Goal: Information Seeking & Learning: Learn about a topic

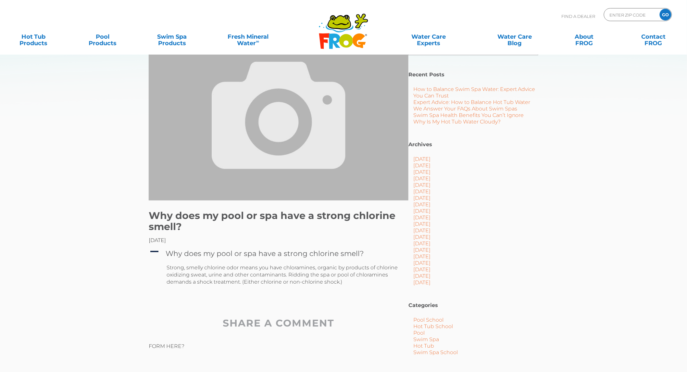
scroll to position [36, 0]
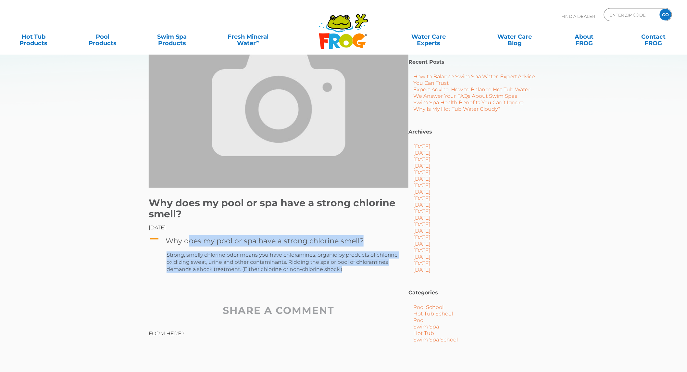
drag, startPoint x: 351, startPoint y: 271, endPoint x: 168, endPoint y: 236, distance: 186.6
click at [168, 236] on div "A Why does my pool or spa have a strong chlorine smell? Strong, smelly chlorine…" at bounding box center [279, 257] width 260 height 48
copy div "Why does my pool or spa have a strong chlorine smell? Strong, smelly chlorine o…"
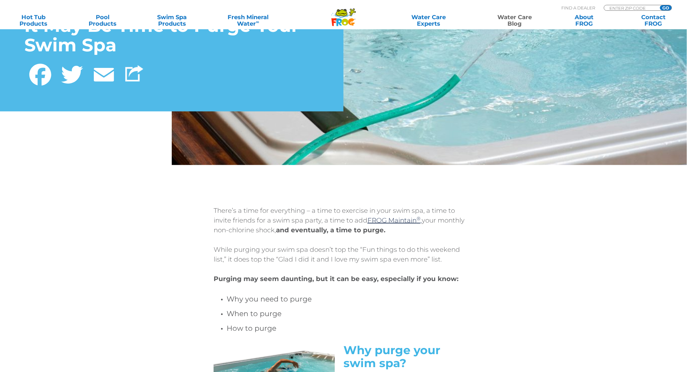
scroll to position [108, 0]
click at [292, 260] on p "While purging your swim spa doesn’t top the “Fun things to do this weekend list…" at bounding box center [344, 253] width 260 height 19
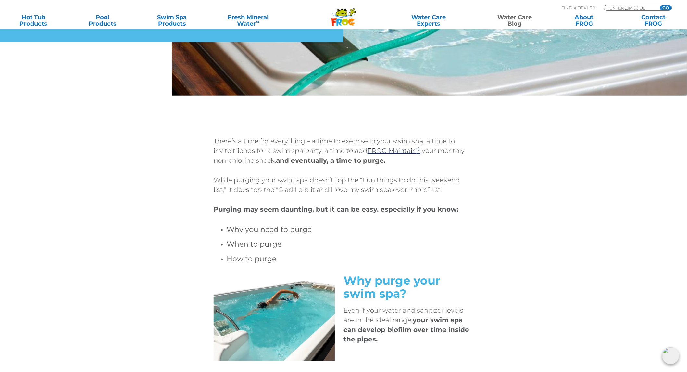
scroll to position [180, 0]
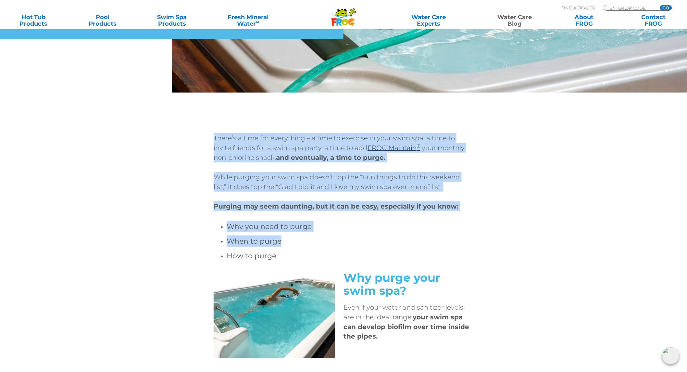
drag, startPoint x: 211, startPoint y: 132, endPoint x: 304, endPoint y: 241, distance: 142.9
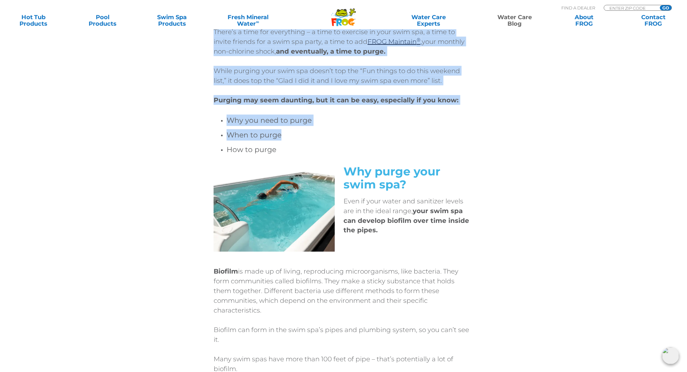
scroll to position [325, 0]
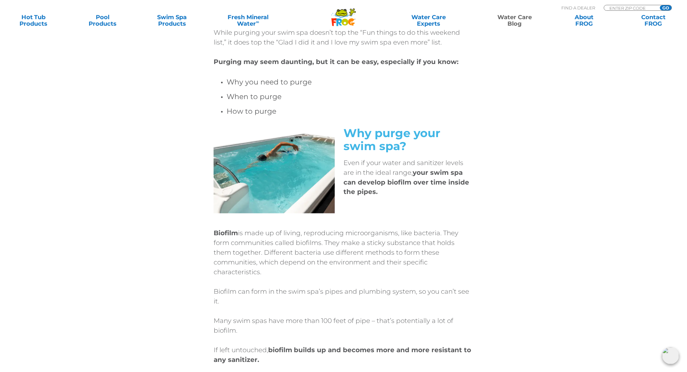
click at [532, 217] on div "Why purge your swim spa? Even if your water and sanitizer levels are in the ide…" at bounding box center [344, 175] width 390 height 96
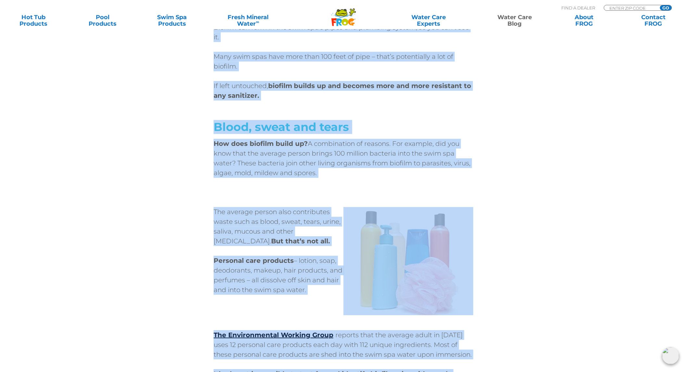
scroll to position [600, 0]
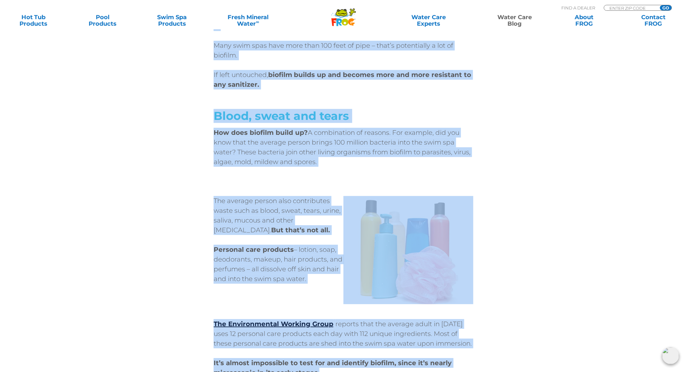
drag, startPoint x: 345, startPoint y: 133, endPoint x: 326, endPoint y: 277, distance: 145.5
copy div "Why purge your swim spa? Even if your water and sanitizer levels are in the ide…"
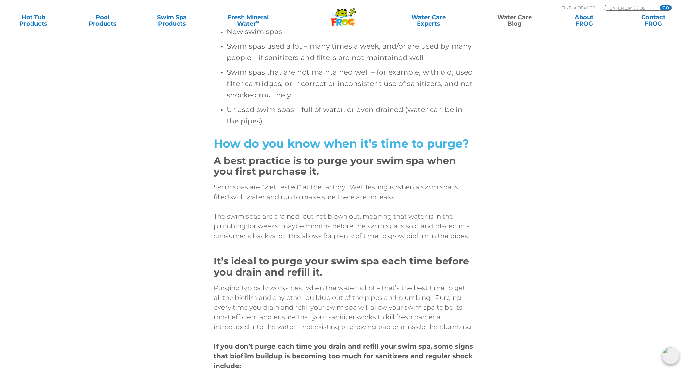
scroll to position [1395, 0]
